Goal: Task Accomplishment & Management: Complete application form

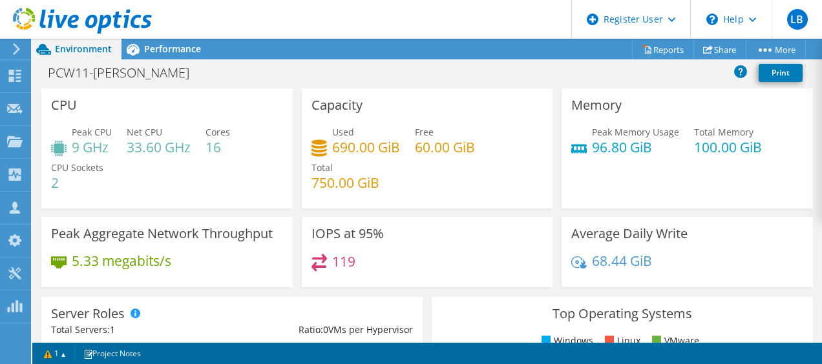
click at [19, 45] on icon at bounding box center [17, 49] width 10 height 12
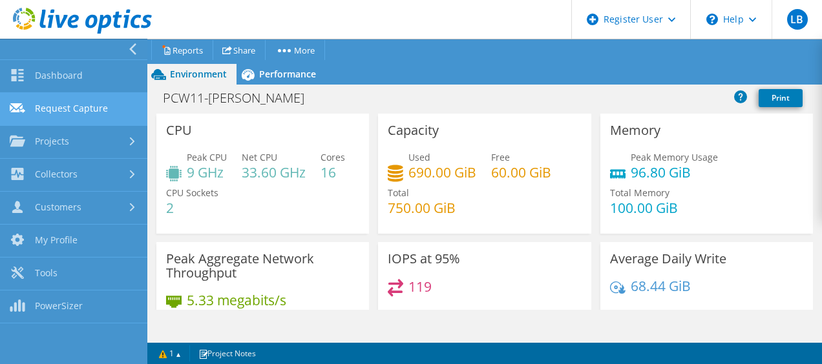
click at [67, 119] on link "Request Capture" at bounding box center [73, 109] width 147 height 33
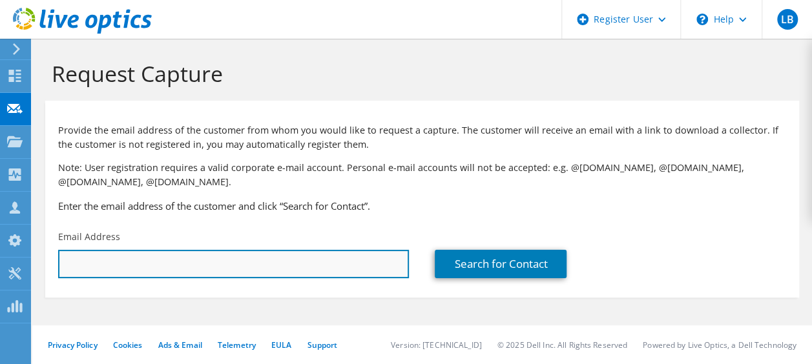
click at [154, 277] on input "text" at bounding box center [233, 264] width 351 height 28
type input "[PERSON_NAME][EMAIL_ADDRESS][PERSON_NAME][DOMAIN_NAME]"
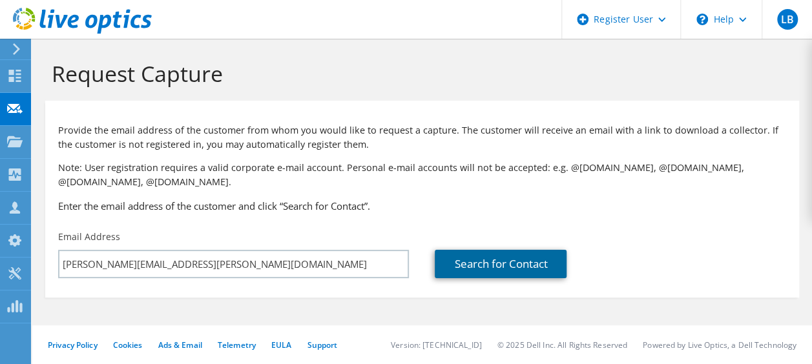
click at [518, 260] on link "Search for Contact" at bounding box center [501, 264] width 132 height 28
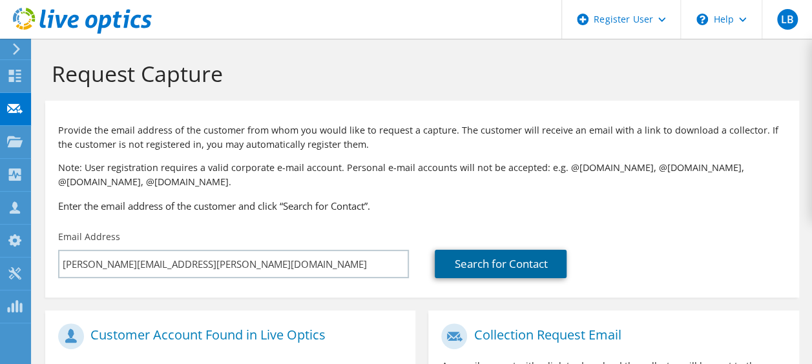
scroll to position [258, 0]
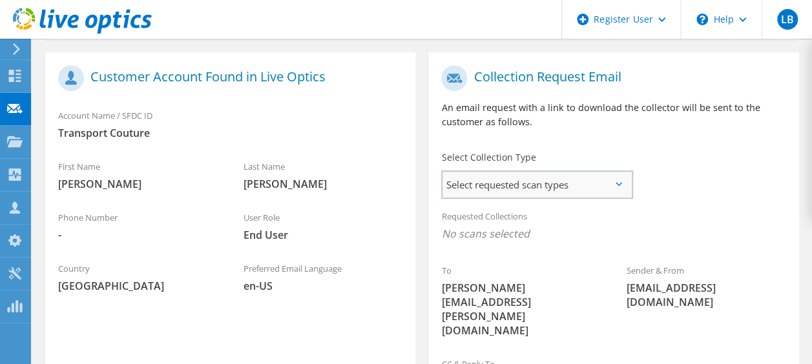
click at [618, 194] on span "Select requested scan types" at bounding box center [537, 185] width 189 height 26
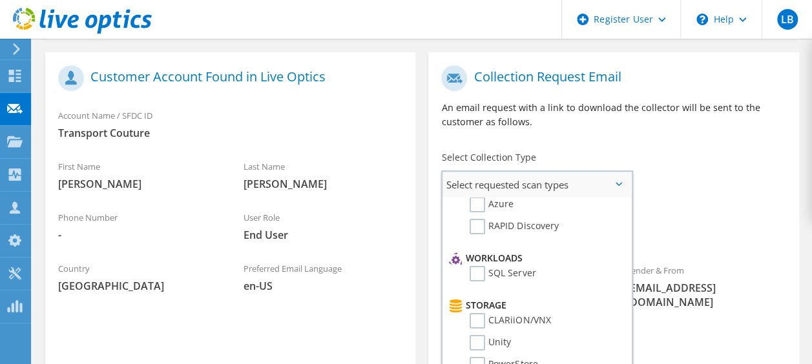
scroll to position [0, 0]
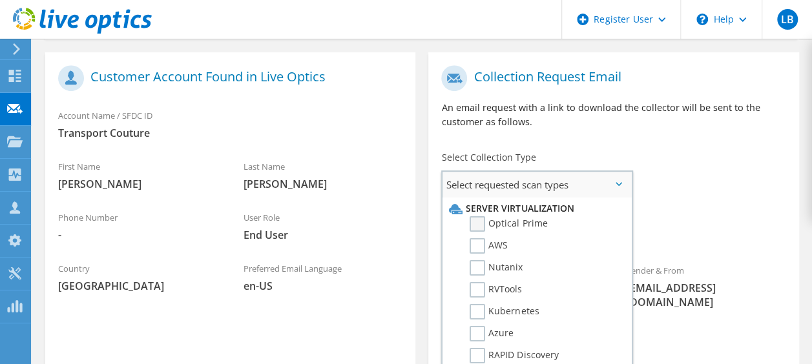
click at [481, 229] on label "Optical Prime" at bounding box center [509, 224] width 78 height 16
click at [0, 0] on input "Optical Prime" at bounding box center [0, 0] width 0 height 0
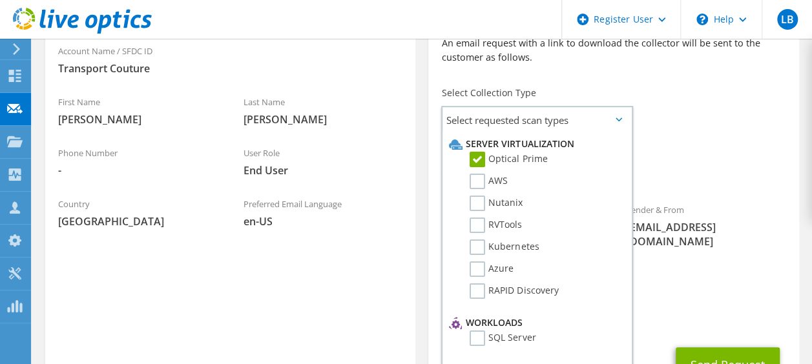
scroll to position [404, 0]
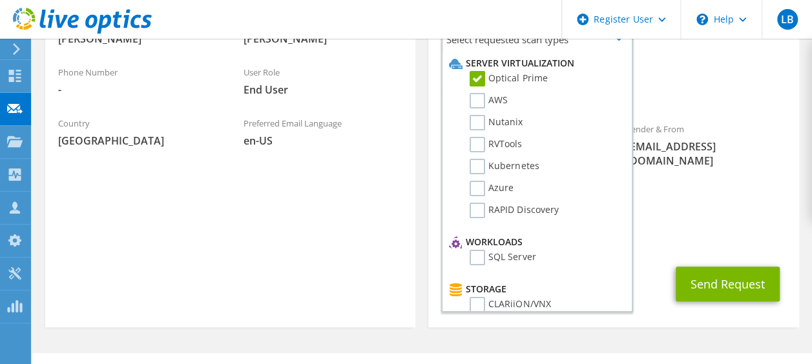
click at [675, 297] on section "Collection Request Email An email request with a link to download the collector…" at bounding box center [613, 117] width 370 height 421
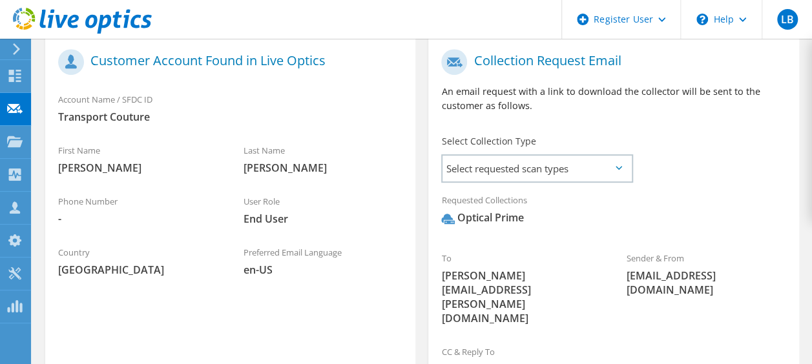
scroll to position [339, 0]
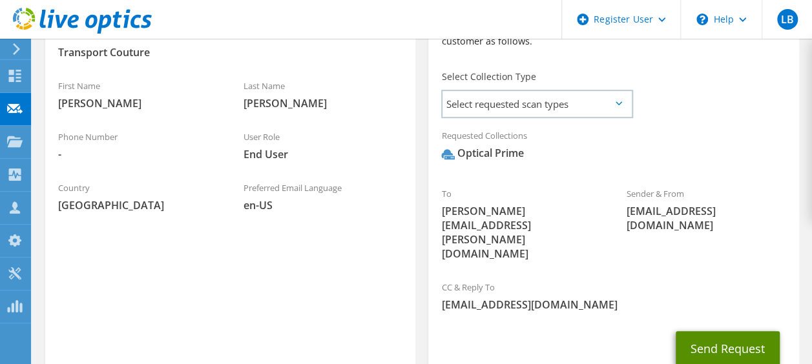
click at [702, 331] on button "Send Request" at bounding box center [728, 348] width 104 height 35
